Goal: Find specific page/section: Find specific page/section

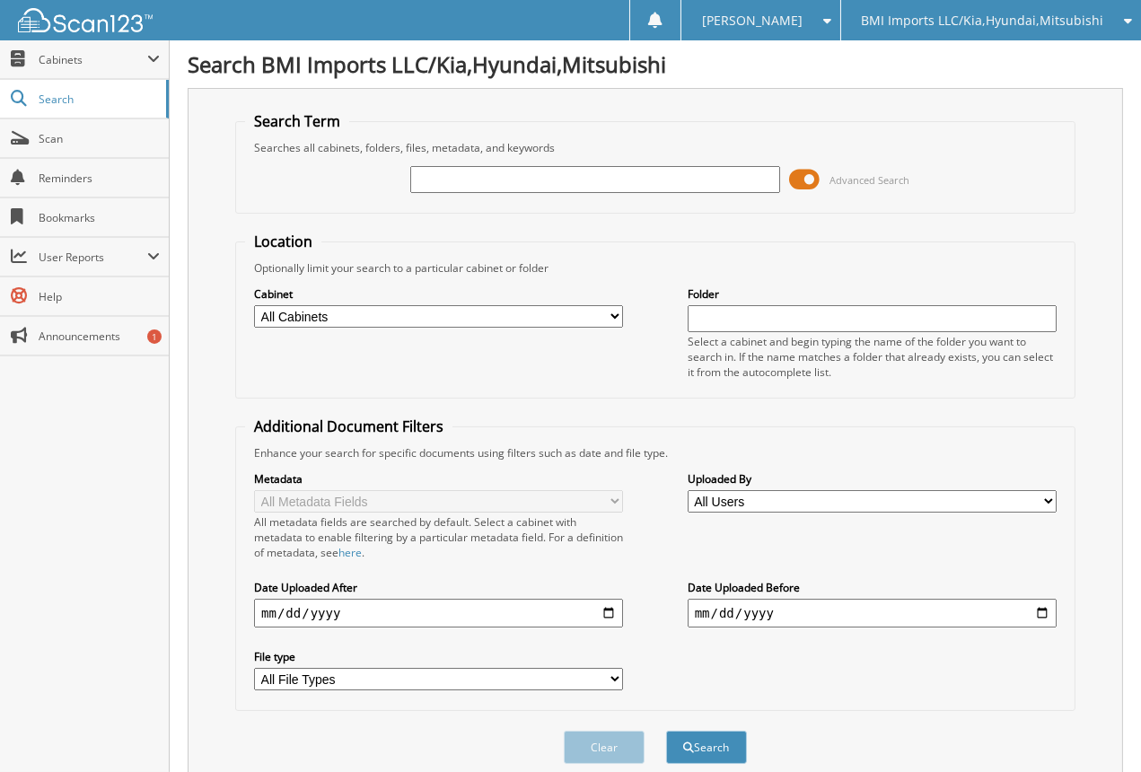
click at [542, 169] on input "text" at bounding box center [594, 179] width 369 height 27
type input "547758"
click at [666, 731] on button "Search" at bounding box center [706, 747] width 81 height 33
click at [492, 175] on input "547758" at bounding box center [594, 179] width 369 height 27
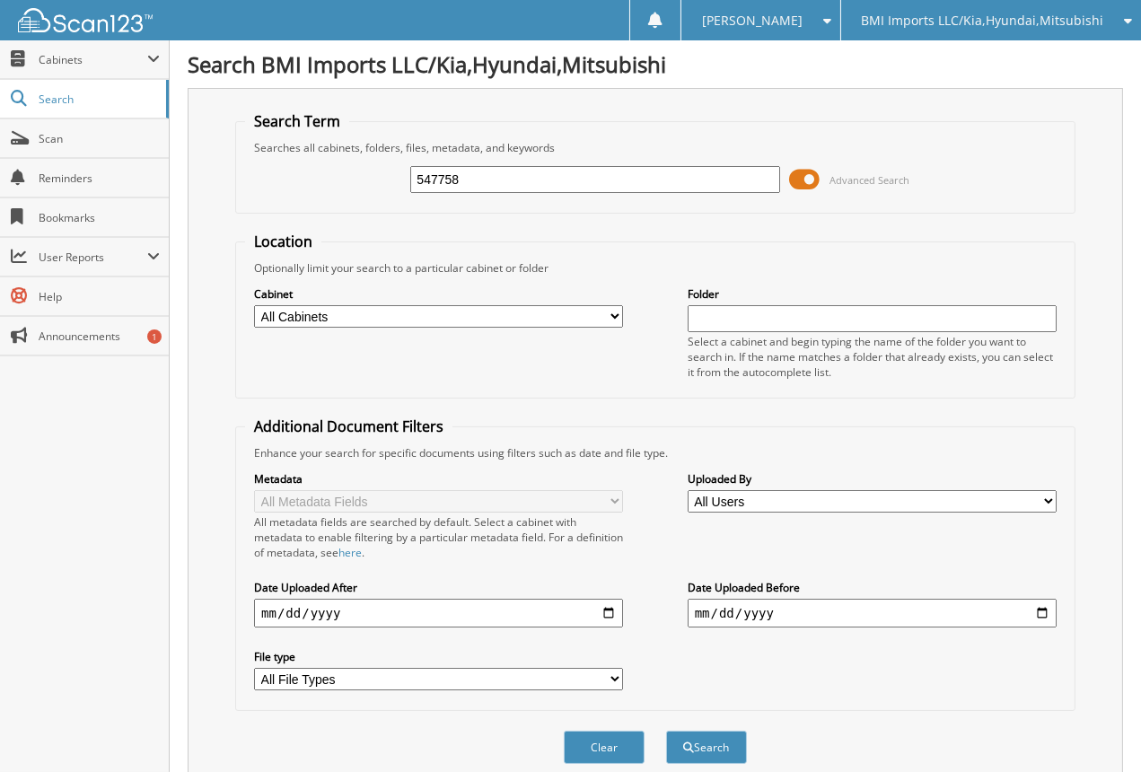
click at [492, 175] on input "547758" at bounding box center [594, 179] width 369 height 27
